Goal: Information Seeking & Learning: Understand process/instructions

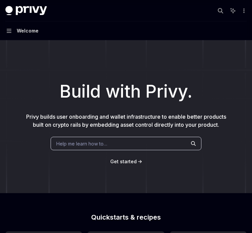
click at [132, 162] on span "Get started" at bounding box center [123, 161] width 26 height 6
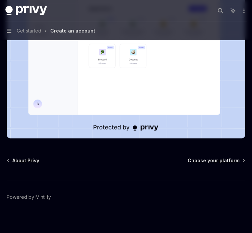
scroll to position [188, 0]
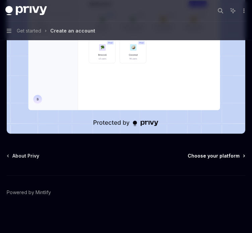
click at [224, 152] on span "Choose your platform" at bounding box center [213, 155] width 52 height 7
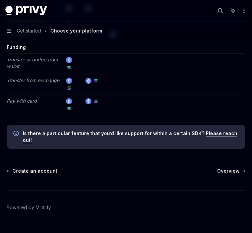
scroll to position [1313, 0]
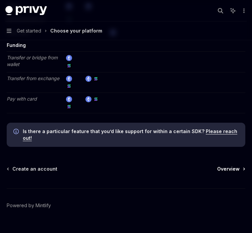
click at [231, 165] on span "Overview" at bounding box center [228, 168] width 22 height 7
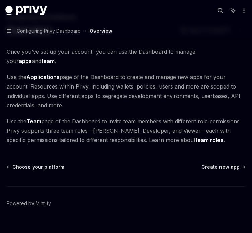
scroll to position [42, 0]
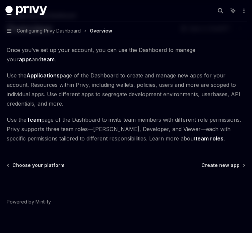
click at [226, 162] on div "Choose your platform Create new app Powered by Mintlify" at bounding box center [126, 202] width 238 height 81
click at [226, 162] on span "Create new app" at bounding box center [220, 165] width 38 height 7
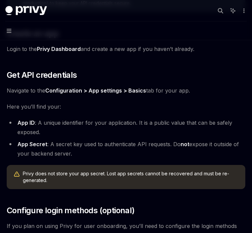
scroll to position [234, 0]
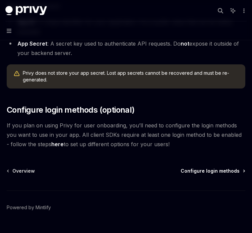
click at [210, 167] on span "Configure login methods" at bounding box center [209, 170] width 59 height 7
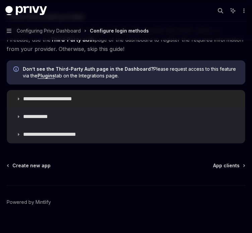
scroll to position [402, 0]
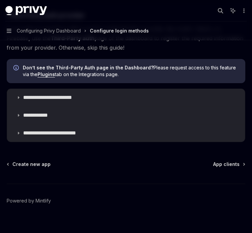
click at [220, 163] on span "App clients" at bounding box center [226, 164] width 26 height 7
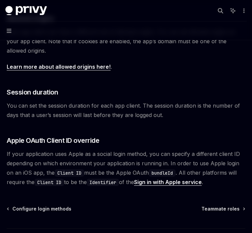
scroll to position [304, 0]
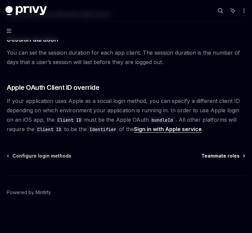
click at [229, 155] on span "Teammate roles" at bounding box center [220, 155] width 38 height 7
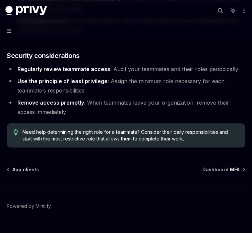
scroll to position [1250, 0]
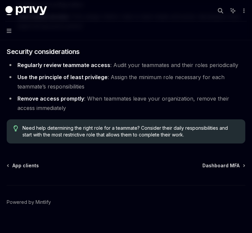
click at [229, 162] on div "App clients Dashboard MFA Powered by Mintlify" at bounding box center [126, 202] width 238 height 81
click at [228, 162] on span "Dashboard MFA" at bounding box center [220, 165] width 37 height 7
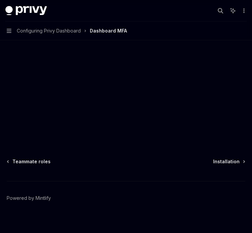
scroll to position [188, 0]
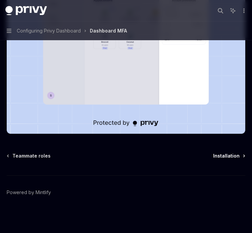
click at [227, 155] on span "Installation" at bounding box center [226, 155] width 26 height 7
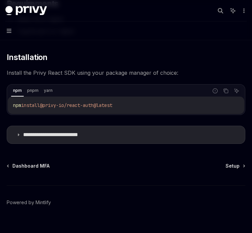
scroll to position [98, 0]
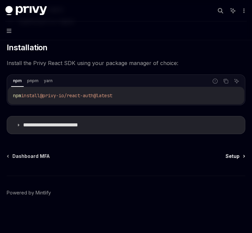
click at [235, 158] on span "Setup" at bounding box center [232, 156] width 14 height 7
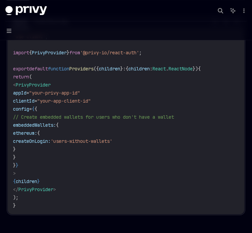
scroll to position [268, 0]
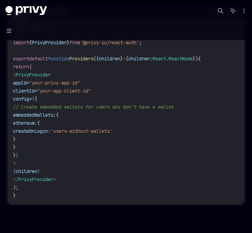
click at [23, 72] on code "'use client' ; import { PrivyProvider } from '@privy-io/react-auth' ; export de…" at bounding box center [126, 110] width 226 height 177
click at [95, 188] on code "'use client' ; import { PrivyProvider } from '@privy-io/react-auth' ; export de…" at bounding box center [126, 110] width 226 height 177
click at [189, 170] on code "'use client' ; import { PrivyProvider } from '@privy-io/react-auth' ; export de…" at bounding box center [126, 110] width 226 height 177
click at [93, 136] on code "'use client' ; import { PrivyProvider } from '@privy-io/react-auth' ; export de…" at bounding box center [126, 110] width 226 height 177
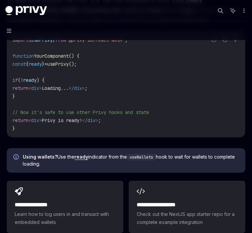
scroll to position [718, 0]
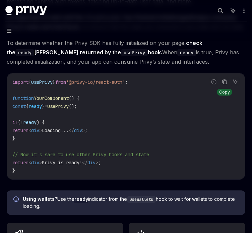
click at [224, 79] on icon "Copy the contents from the code block" at bounding box center [224, 81] width 5 height 5
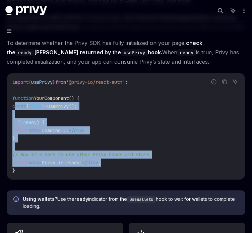
drag, startPoint x: 14, startPoint y: 105, endPoint x: 129, endPoint y: 164, distance: 128.8
click at [129, 164] on code "import { usePrivy } from '@privy-io/react-auth' ; function YourComponent () { c…" at bounding box center [125, 126] width 227 height 96
copy code "const { ready } = usePrivy (); if ( ! ready ) { return < div > Loading... </ di…"
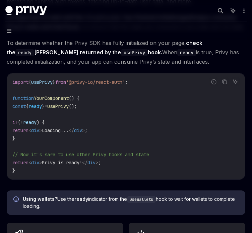
click at [134, 88] on code "import { usePrivy } from '@privy-io/react-auth' ; function YourComponent () { c…" at bounding box center [125, 126] width 227 height 96
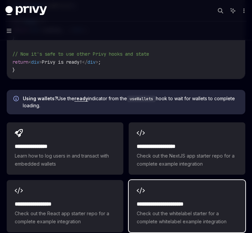
scroll to position [918, 0]
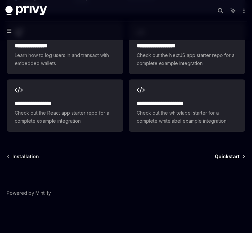
click at [232, 154] on span "Quickstart" at bounding box center [227, 156] width 25 height 7
type textarea "*"
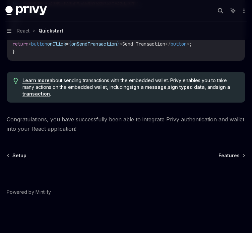
scroll to position [740, 0]
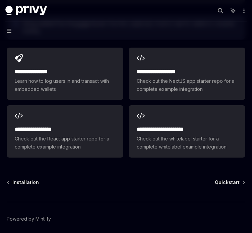
scroll to position [918, 0]
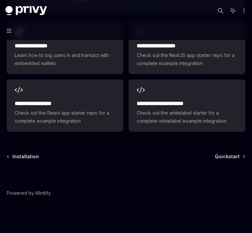
click at [224, 160] on div "Installation Quickstart Powered by Mintlify" at bounding box center [126, 193] width 238 height 81
click at [223, 155] on span "Quickstart" at bounding box center [227, 156] width 25 height 7
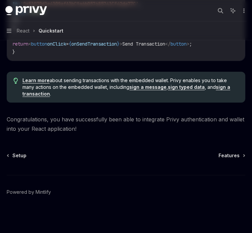
type textarea "*"
